Goal: Task Accomplishment & Management: Complete application form

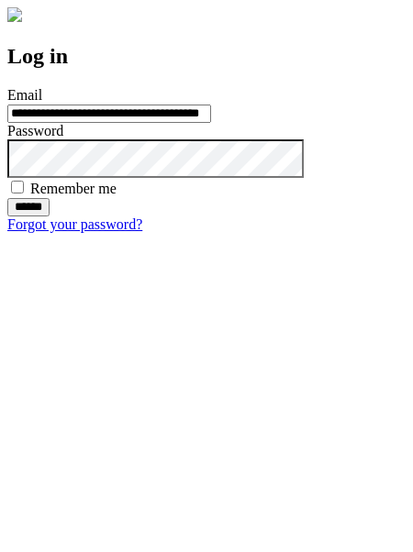
type input "**********"
click at [50, 217] on input "******" at bounding box center [28, 207] width 42 height 18
